Goal: Navigation & Orientation: Go to known website

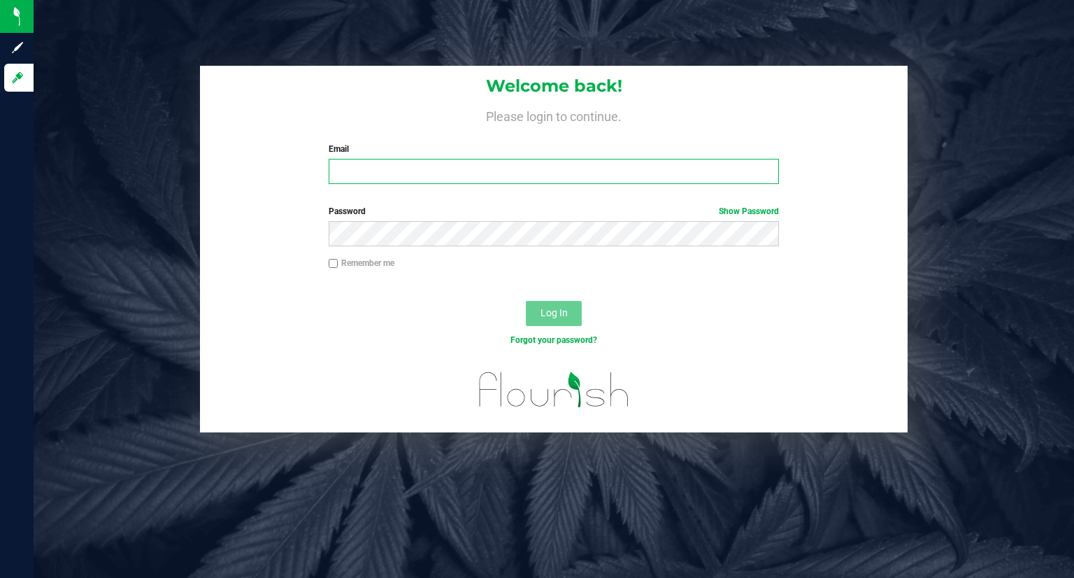
type input "stephie@knotweedfarm.com"
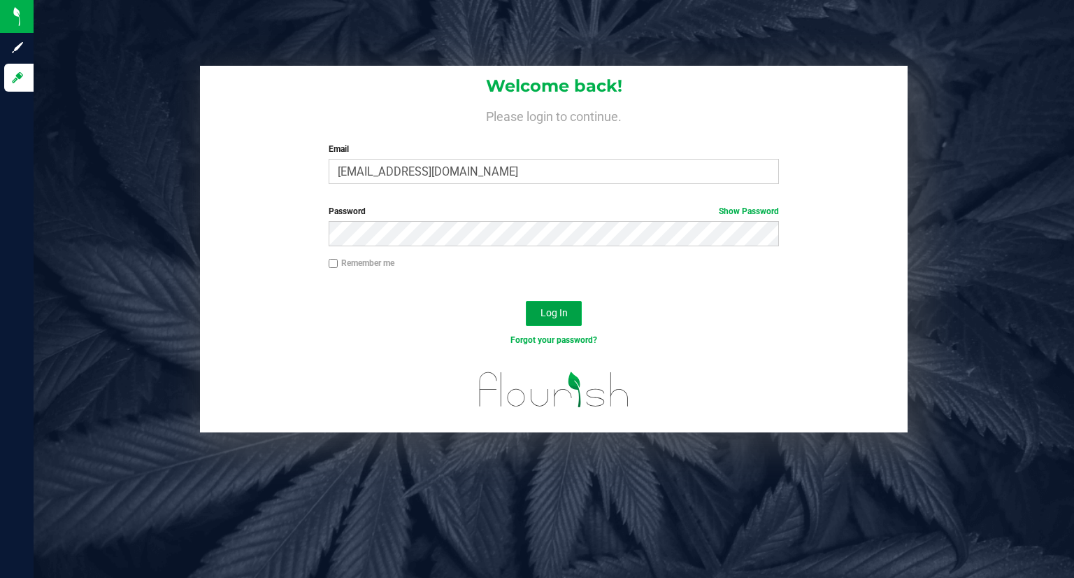
click at [550, 308] on span "Log In" at bounding box center [553, 312] width 27 height 11
